Goal: Task Accomplishment & Management: Manage account settings

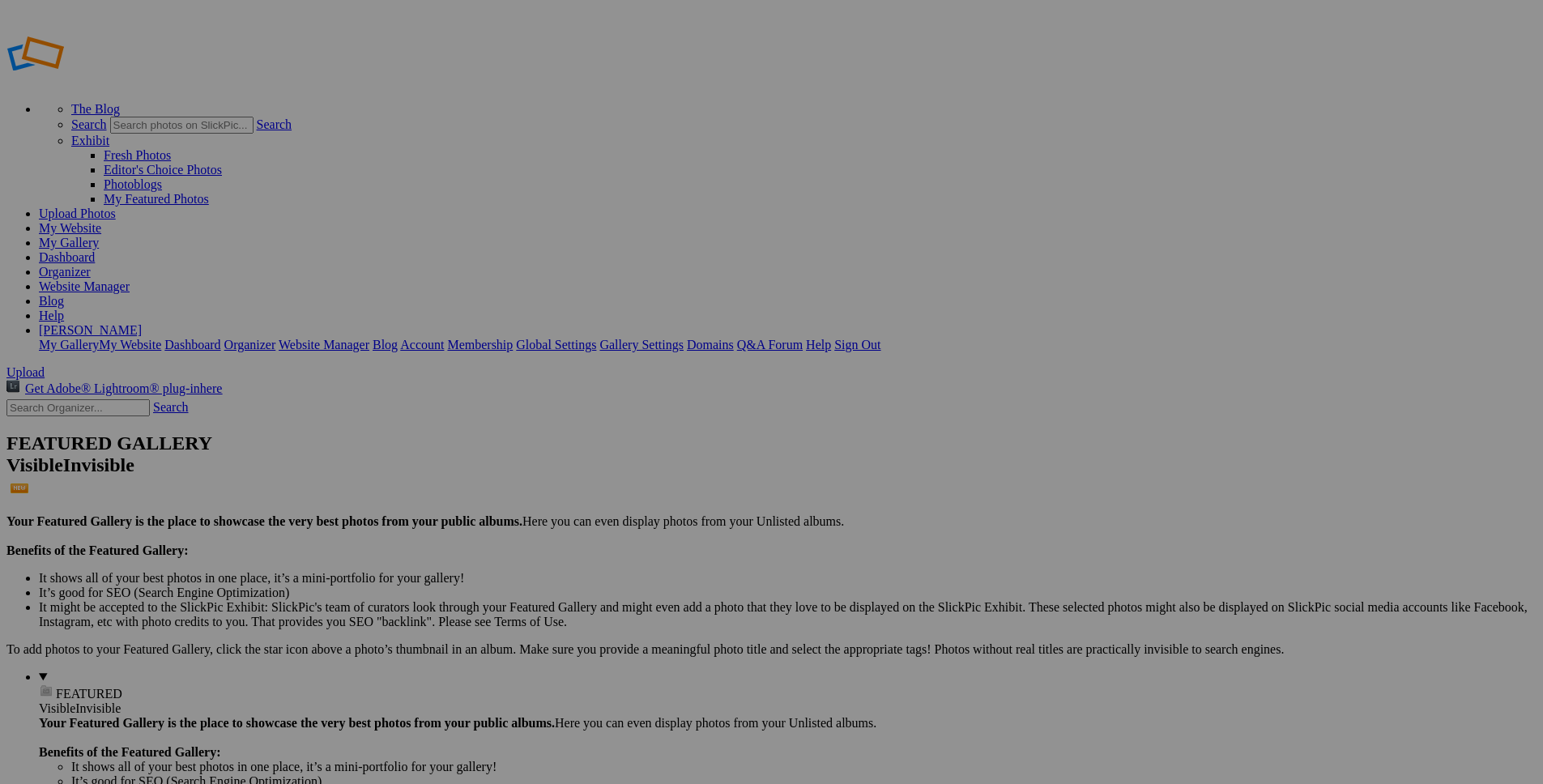
drag, startPoint x: 13, startPoint y: 195, endPoint x: 3, endPoint y: 311, distance: 116.4
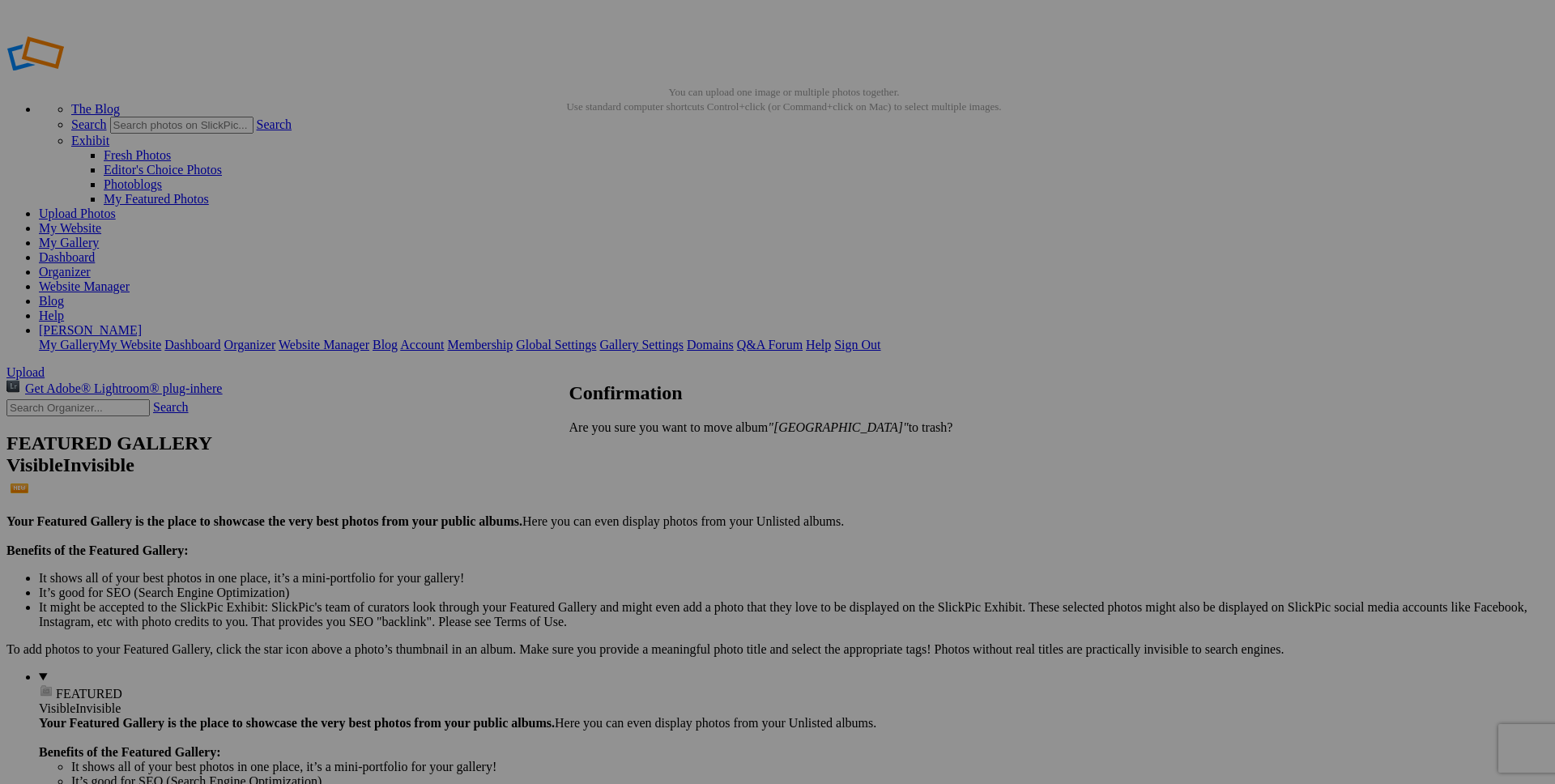
click at [624, 453] on link "Yes" at bounding box center [614, 454] width 18 height 14
